Goal: Find contact information: Find contact information

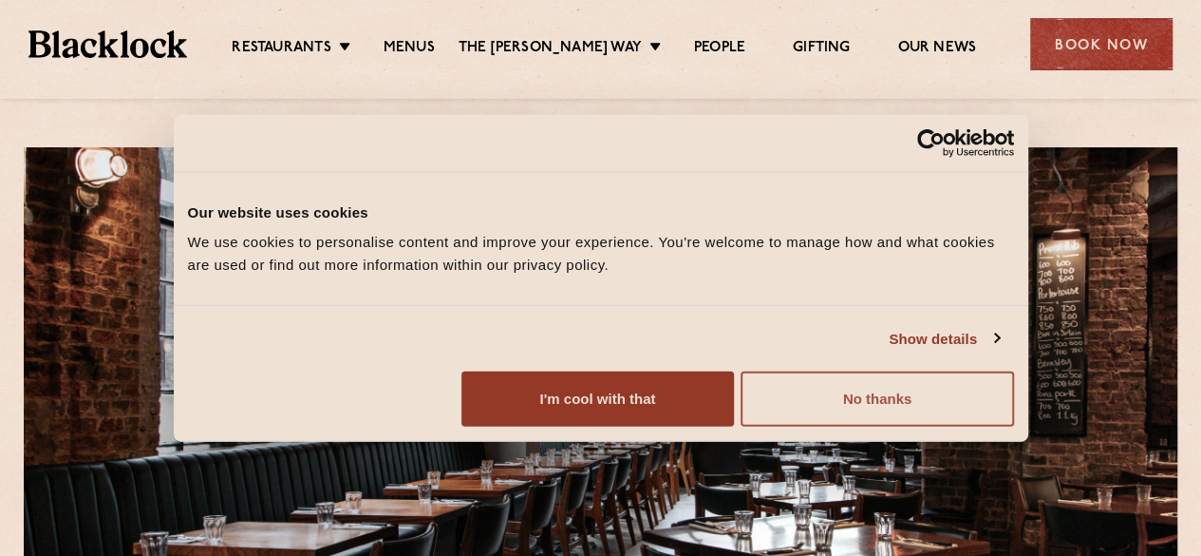
click at [1013, 426] on button "No thanks" at bounding box center [877, 398] width 273 height 55
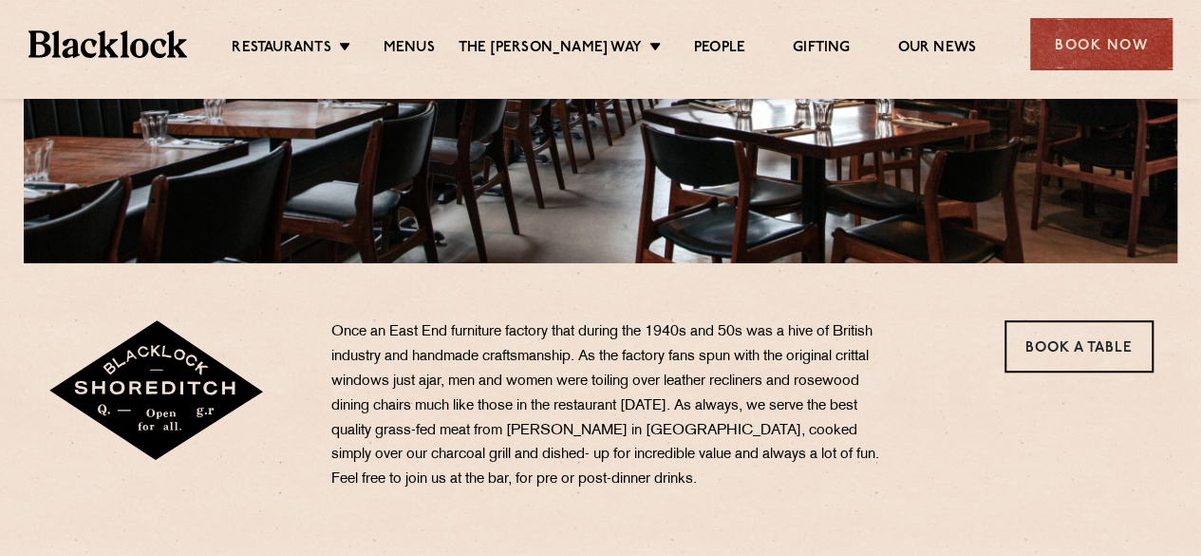
scroll to position [570, 0]
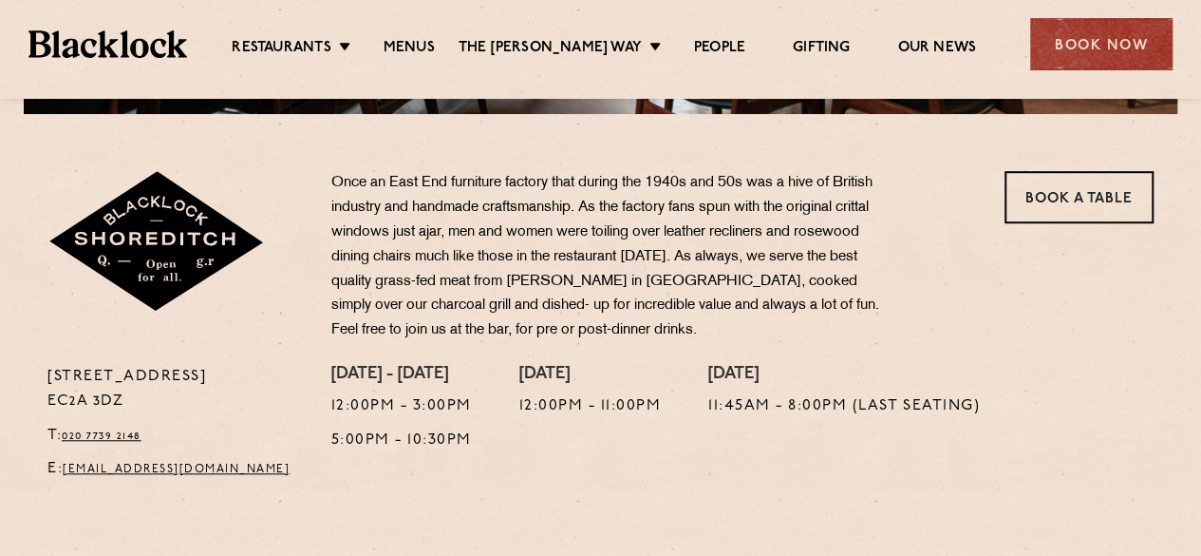
drag, startPoint x: 131, startPoint y: 402, endPoint x: 44, endPoint y: 379, distance: 90.3
click at [44, 379] on div "[STREET_ADDRESS] T: 020 7739 2148 E: [EMAIL_ADDRESS][DOMAIN_NAME]" at bounding box center [175, 428] width 284 height 127
copy p "[STREET_ADDRESS]"
drag, startPoint x: 291, startPoint y: 471, endPoint x: 66, endPoint y: 481, distance: 224.3
click at [66, 481] on p "E: [EMAIL_ADDRESS][DOMAIN_NAME]" at bounding box center [174, 469] width 255 height 25
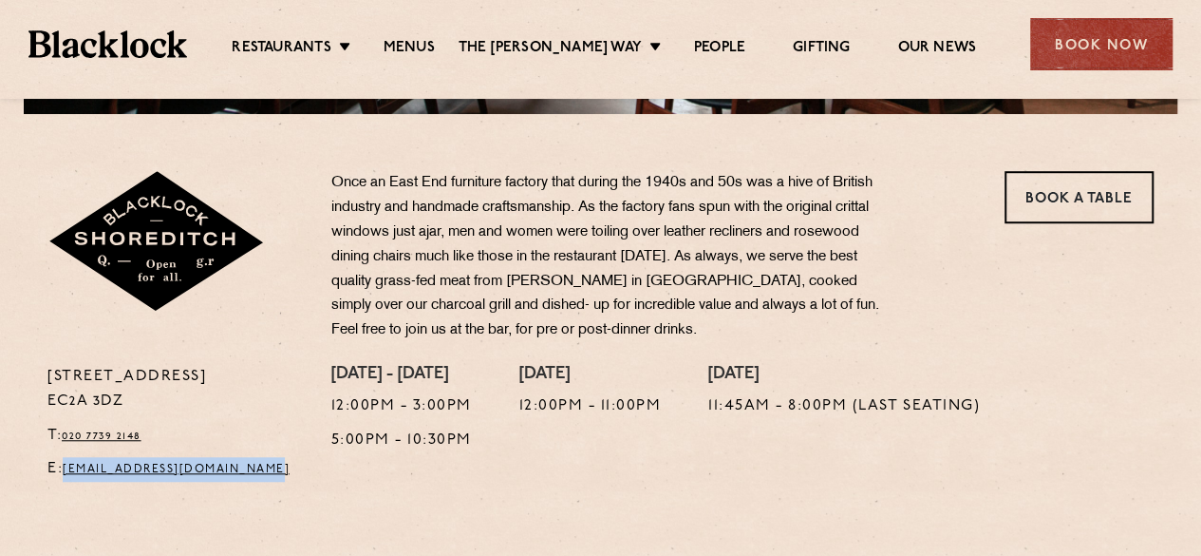
copy link "[EMAIL_ADDRESS][DOMAIN_NAME]"
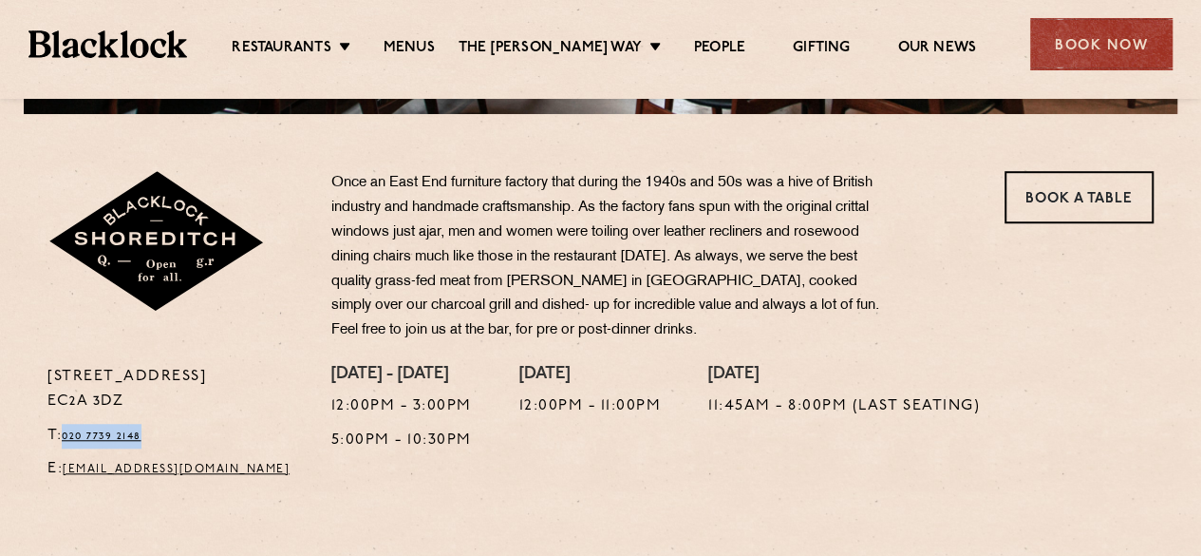
drag, startPoint x: 170, startPoint y: 432, endPoint x: 65, endPoint y: 428, distance: 105.5
click at [65, 428] on p "T: 020 7739 2148" at bounding box center [174, 436] width 255 height 25
copy link "020 7739 2148"
